Goal: Task Accomplishment & Management: Manage account settings

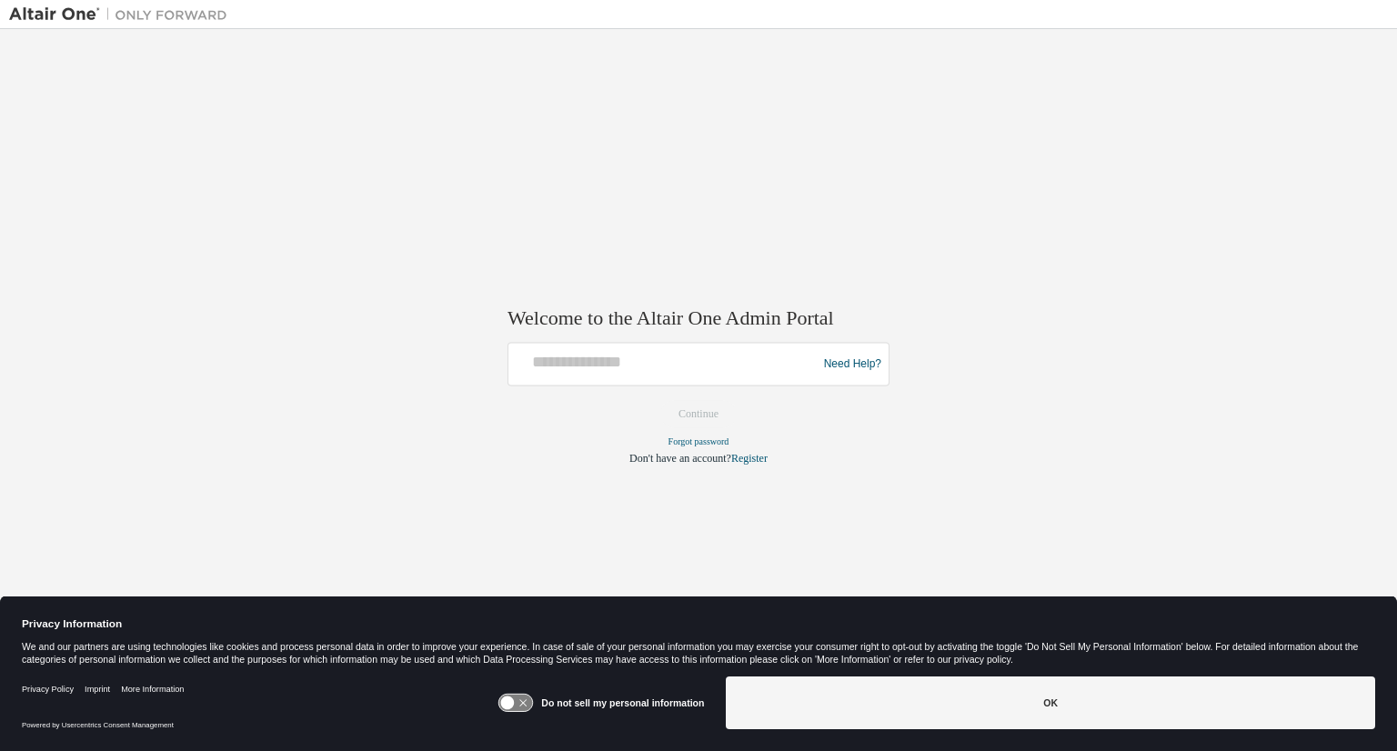
drag, startPoint x: 666, startPoint y: 244, endPoint x: 18, endPoint y: 25, distance: 683.7
click at [666, 244] on div "Welcome to the Altair One Admin Portal Need Help? Please make sure that you pro…" at bounding box center [698, 363] width 1379 height 651
click at [1052, 704] on button "OK" at bounding box center [1050, 703] width 649 height 53
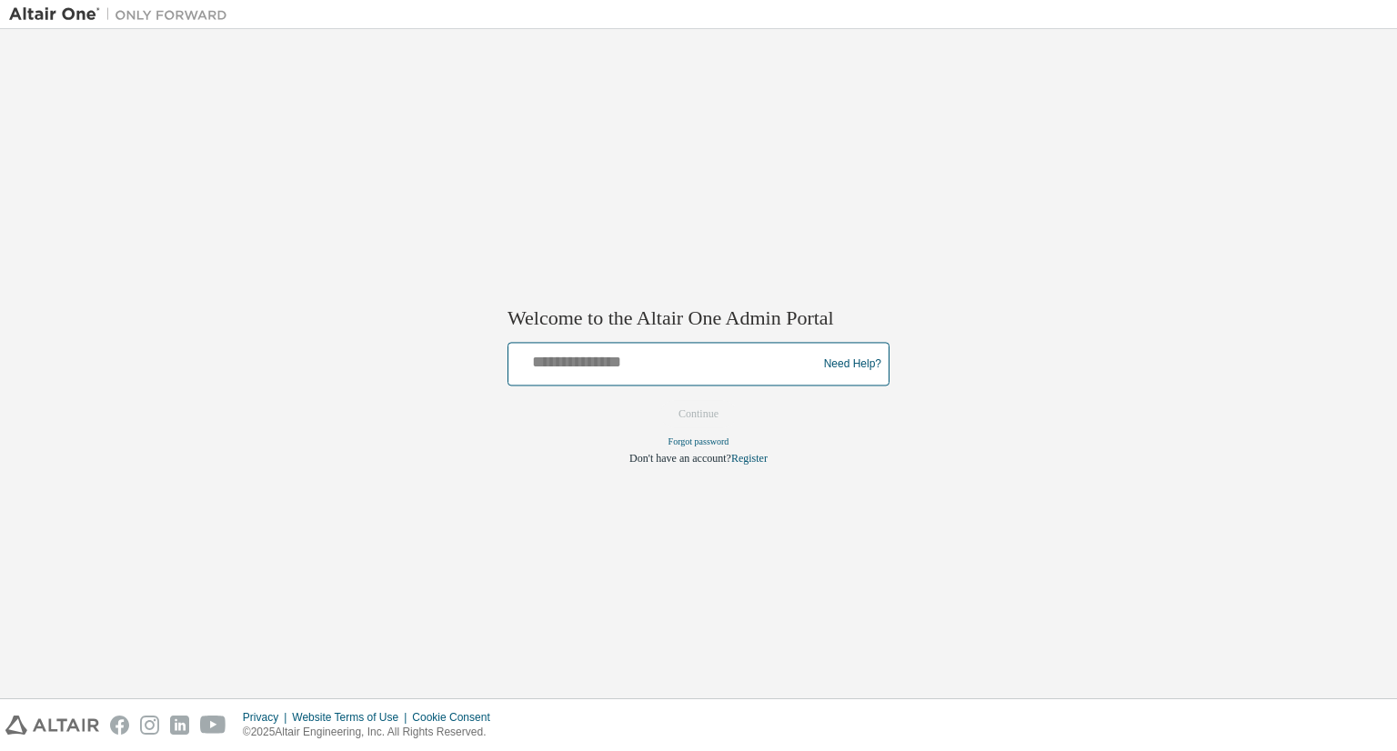
click at [694, 368] on input "text" at bounding box center [665, 360] width 299 height 26
type input "**********"
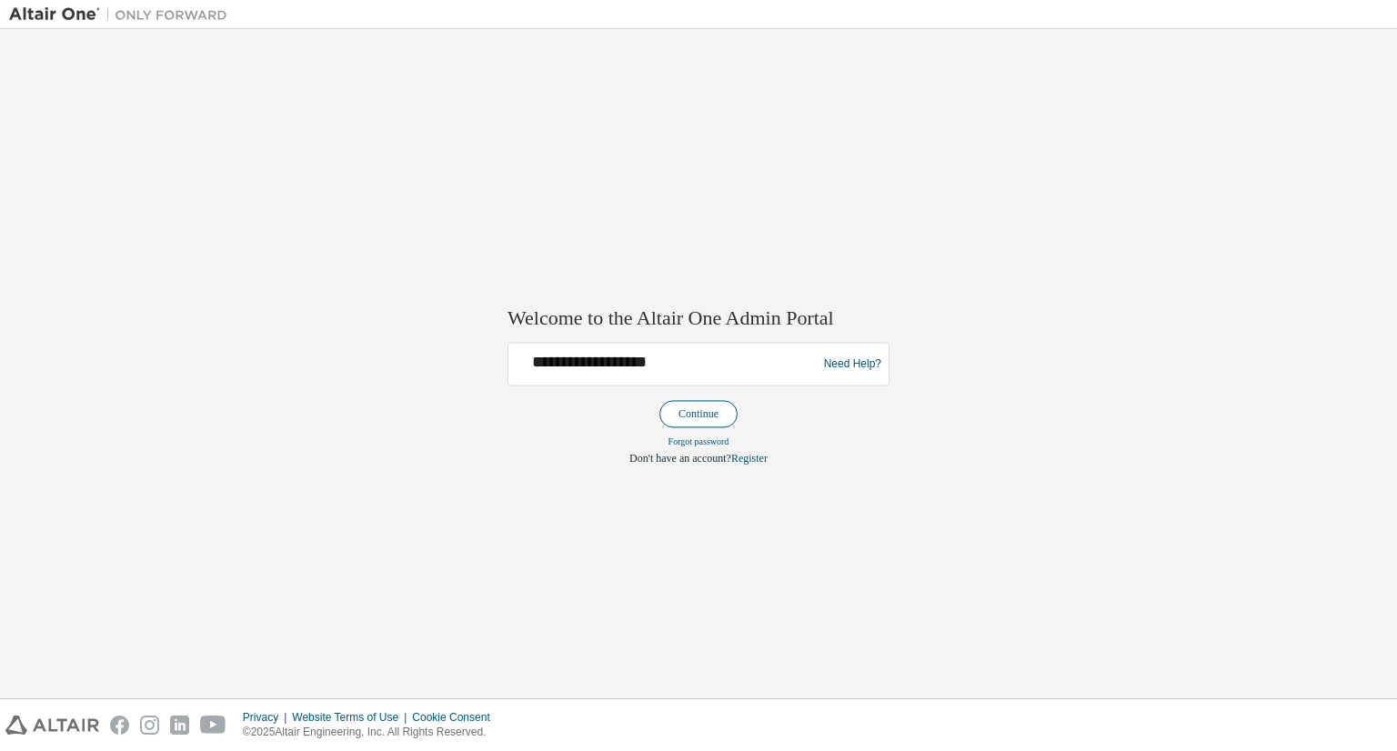
click at [702, 411] on button "Continue" at bounding box center [698, 414] width 78 height 27
click at [36, 12] on img at bounding box center [122, 14] width 227 height 18
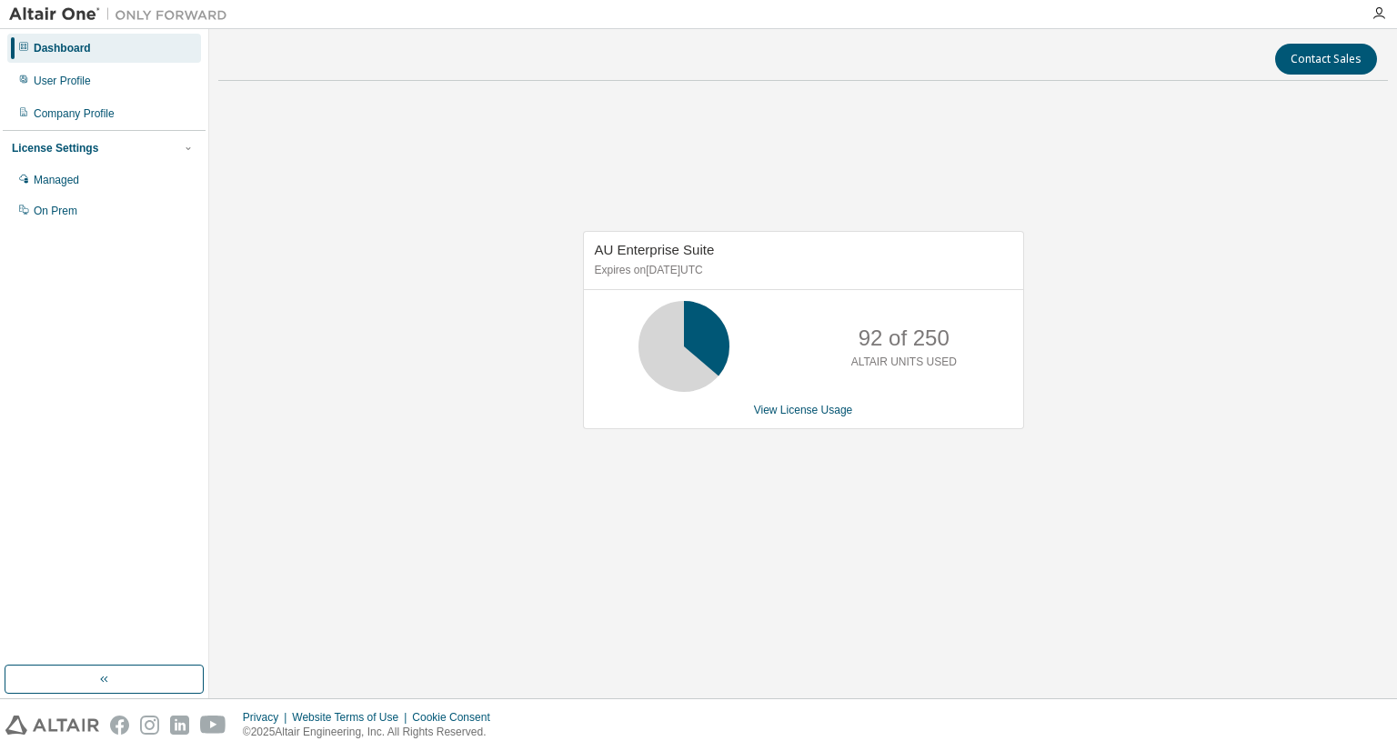
click at [458, 204] on div "AU Enterprise Suite Expires on [DATE] UTC 92 of 250 ALTAIR UNITS USED View Lice…" at bounding box center [803, 340] width 1170 height 488
